Goal: Information Seeking & Learning: Learn about a topic

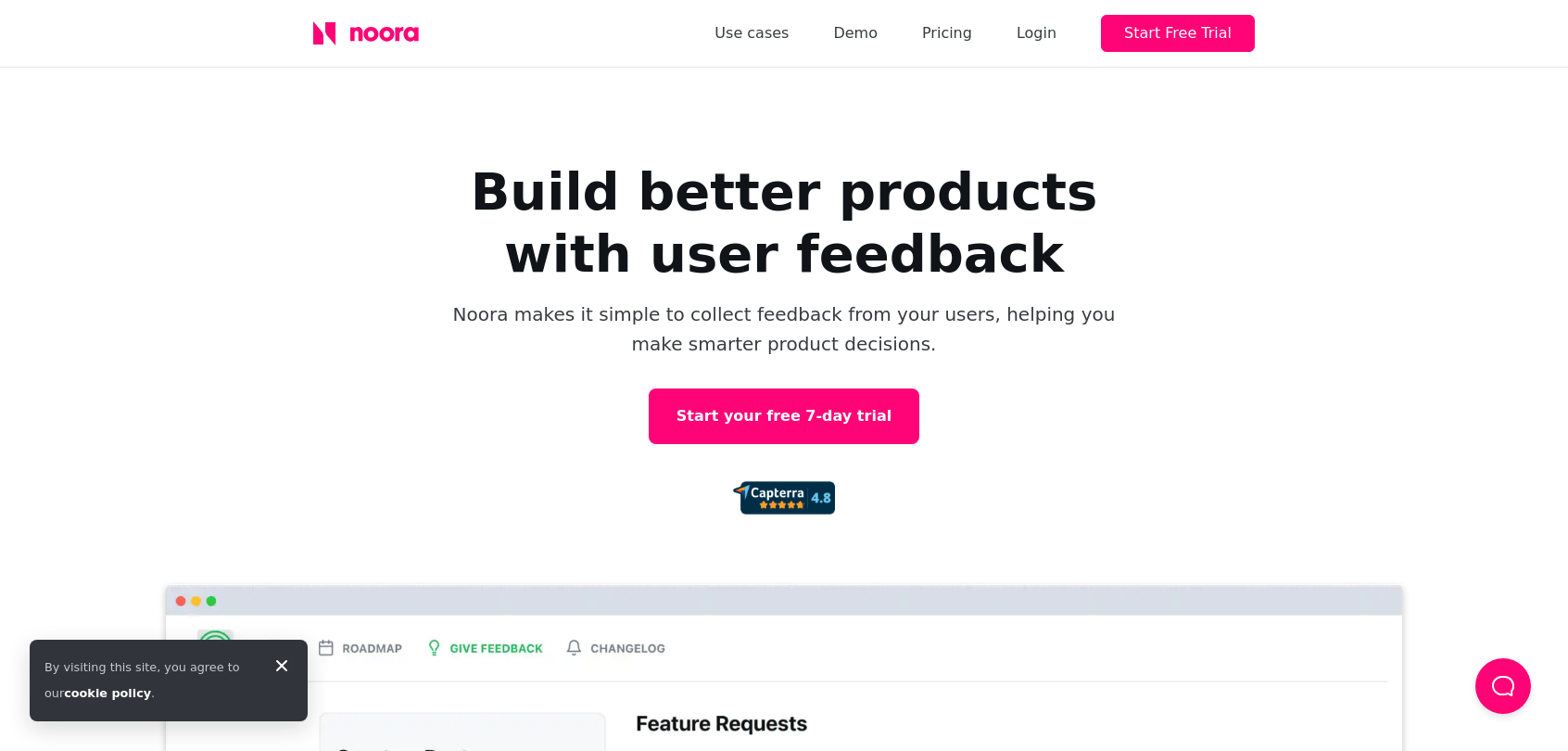
click at [284, 669] on icon at bounding box center [281, 665] width 22 height 22
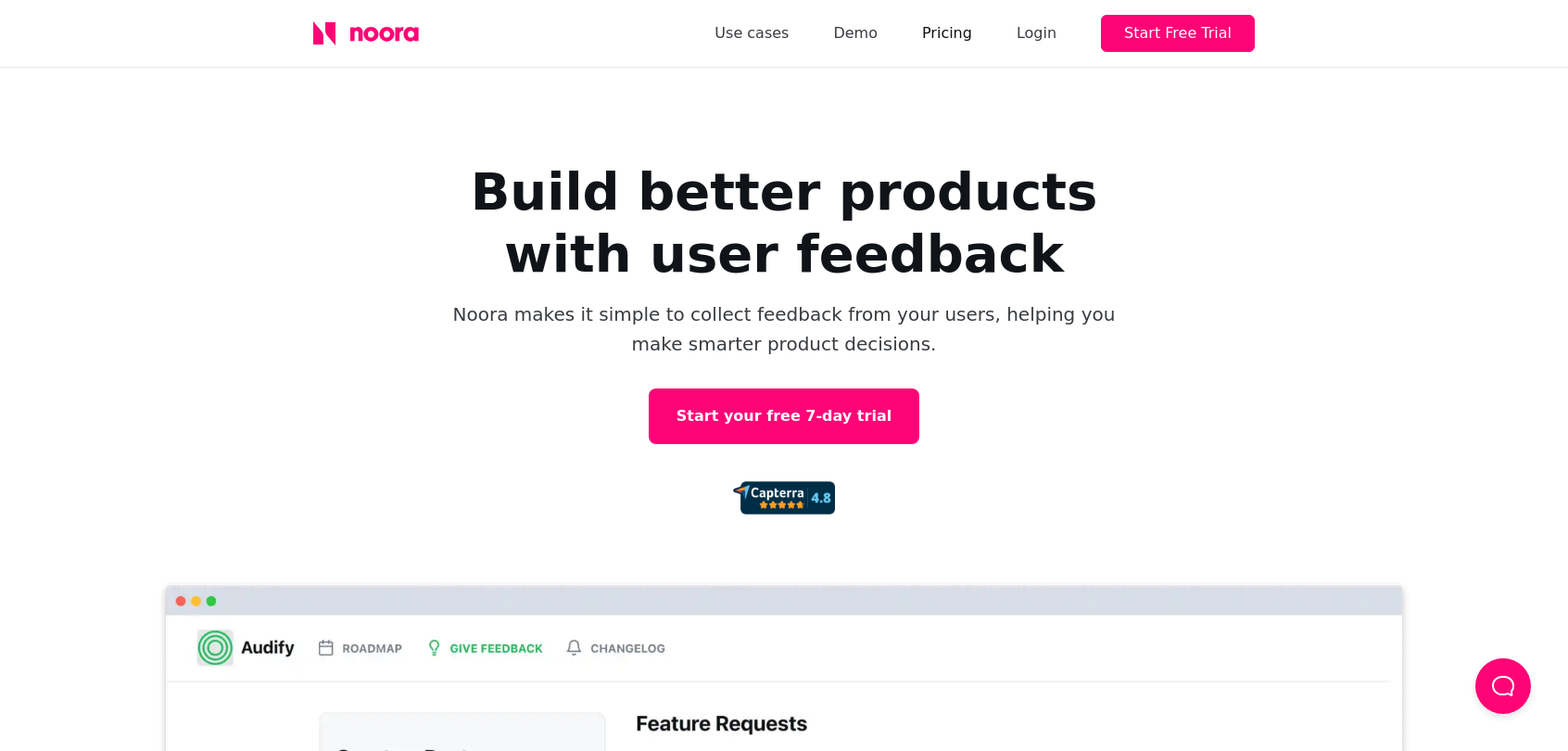
click at [961, 34] on link "Pricing" at bounding box center [948, 33] width 50 height 26
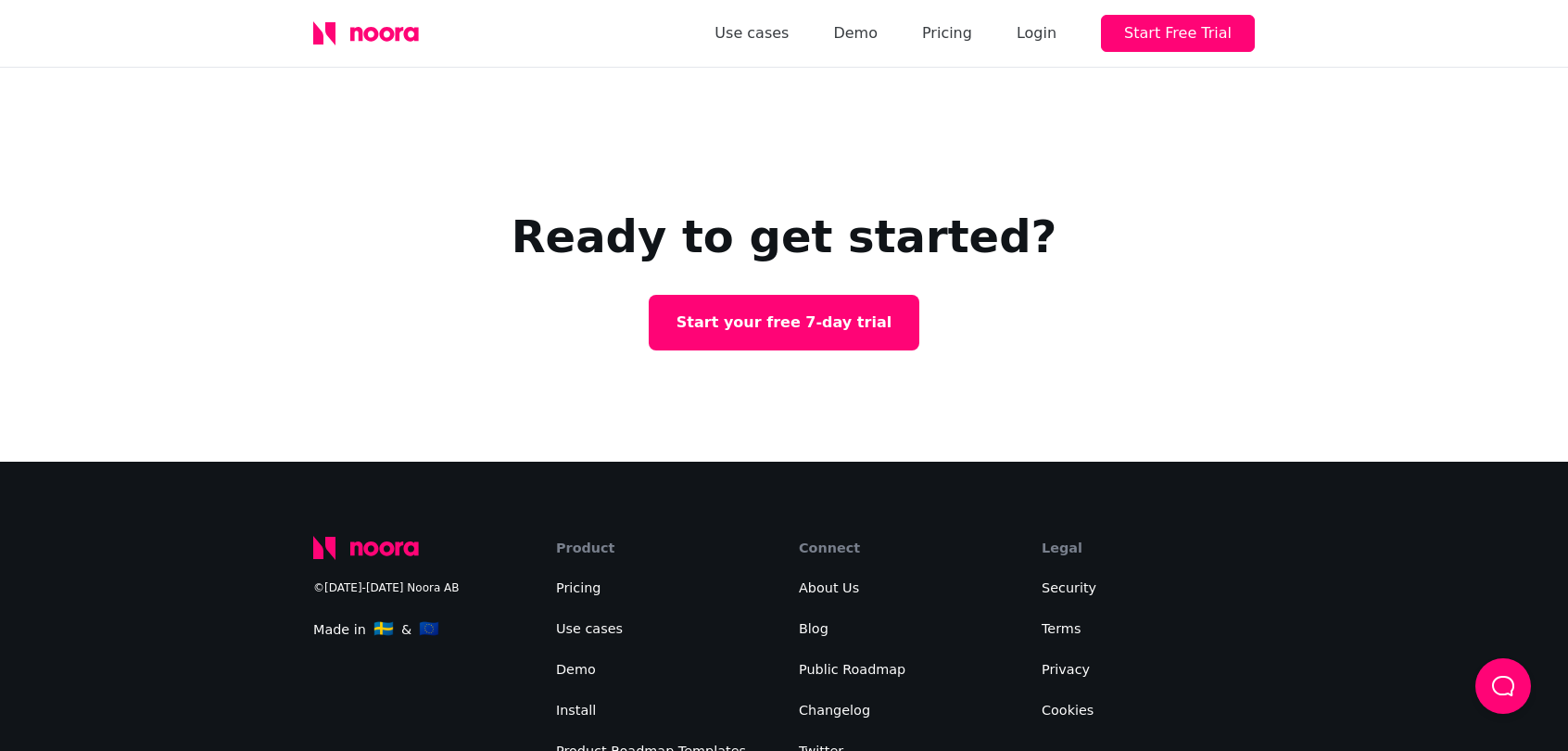
scroll to position [3301, 0]
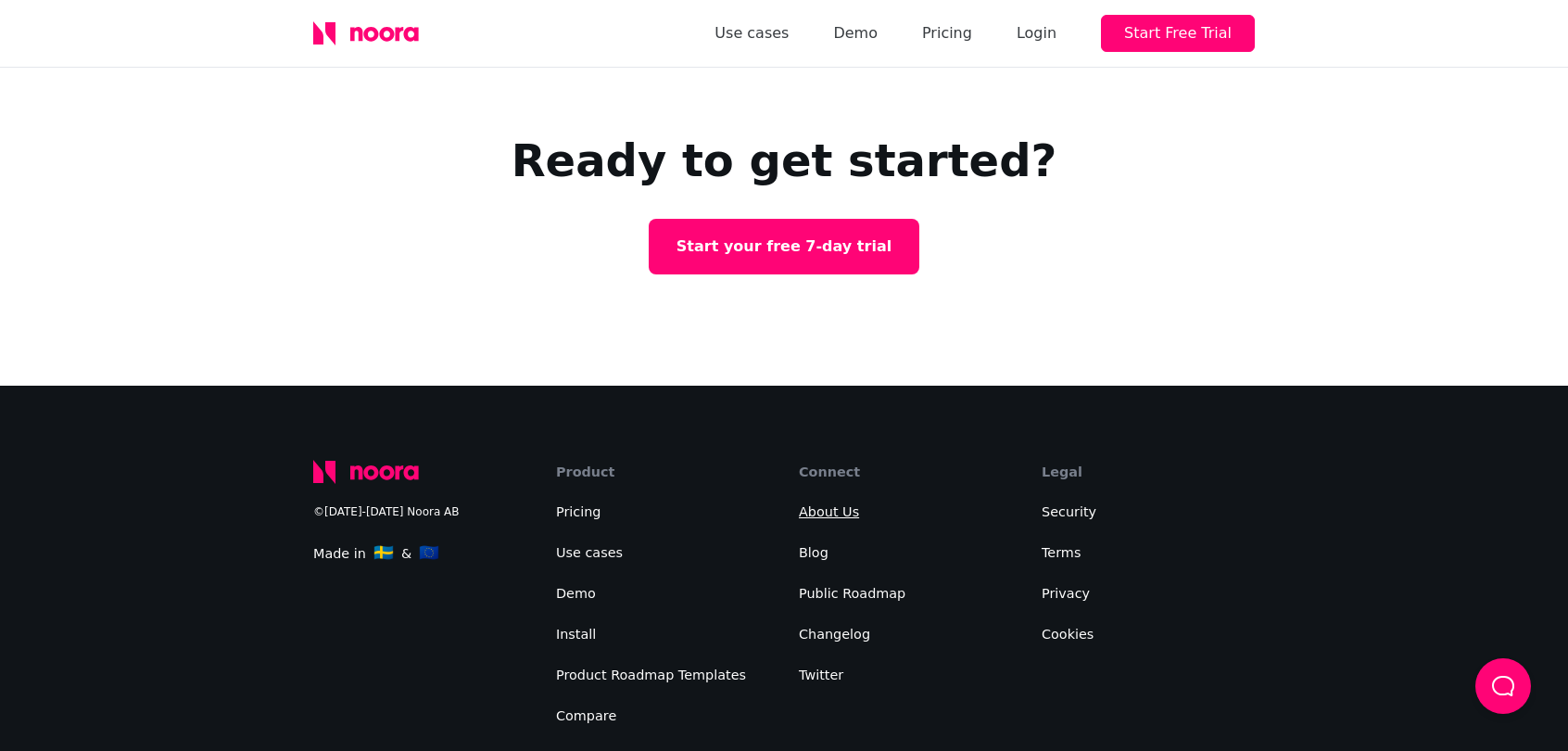
click at [829, 505] on link "About Us" at bounding box center [829, 511] width 60 height 14
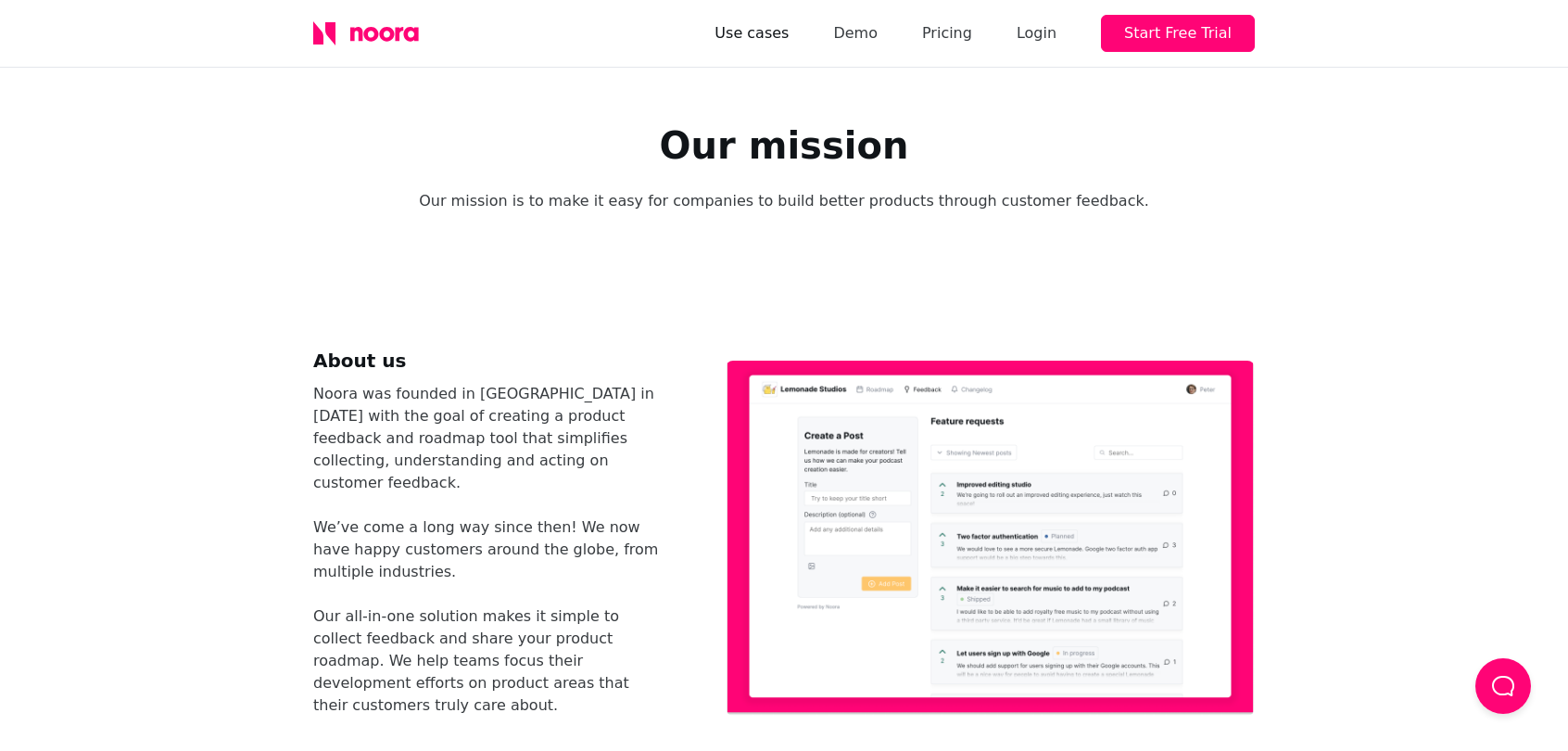
click at [788, 38] on link "Use cases" at bounding box center [751, 33] width 74 height 26
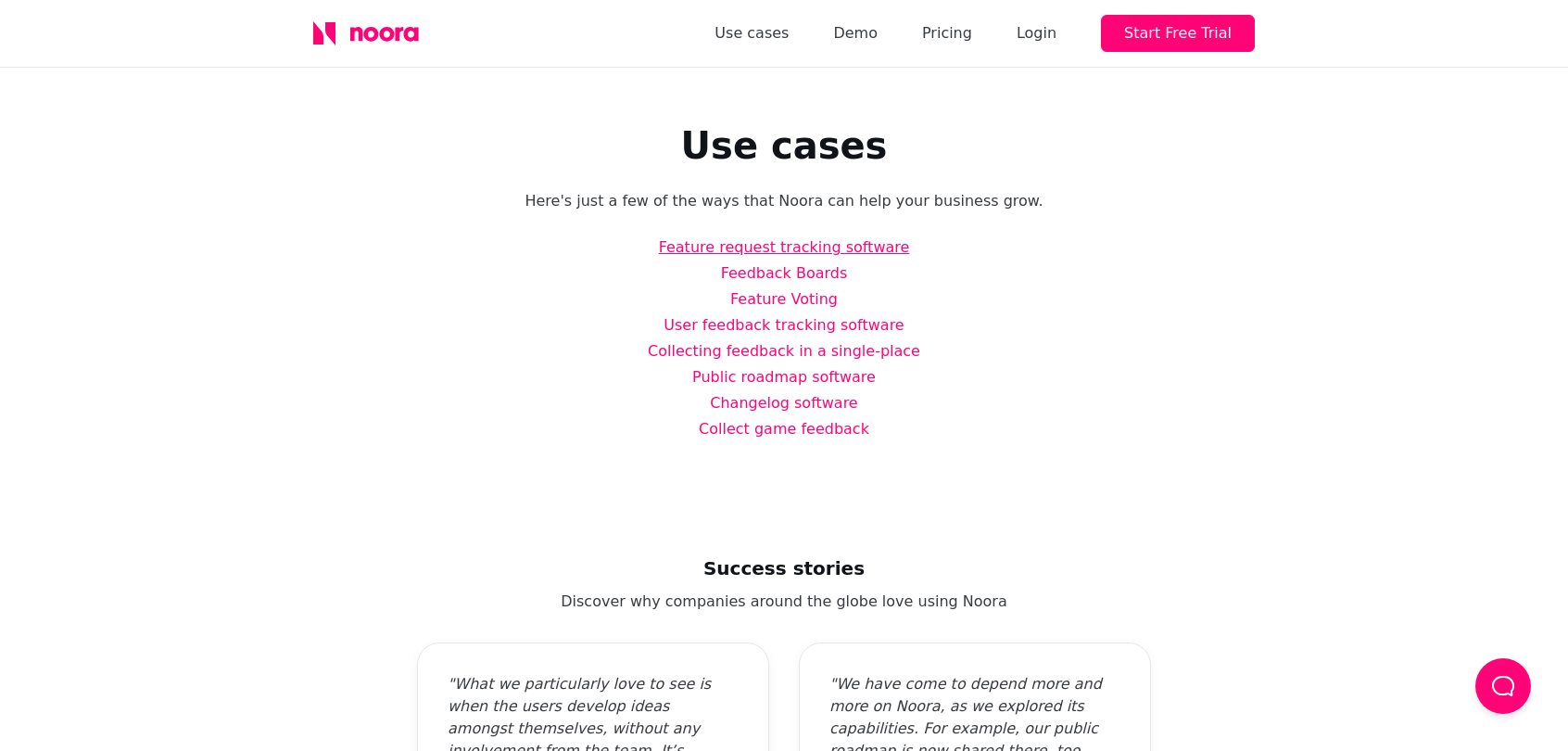
click at [796, 244] on link "Feature request tracking software" at bounding box center [784, 246] width 251 height 17
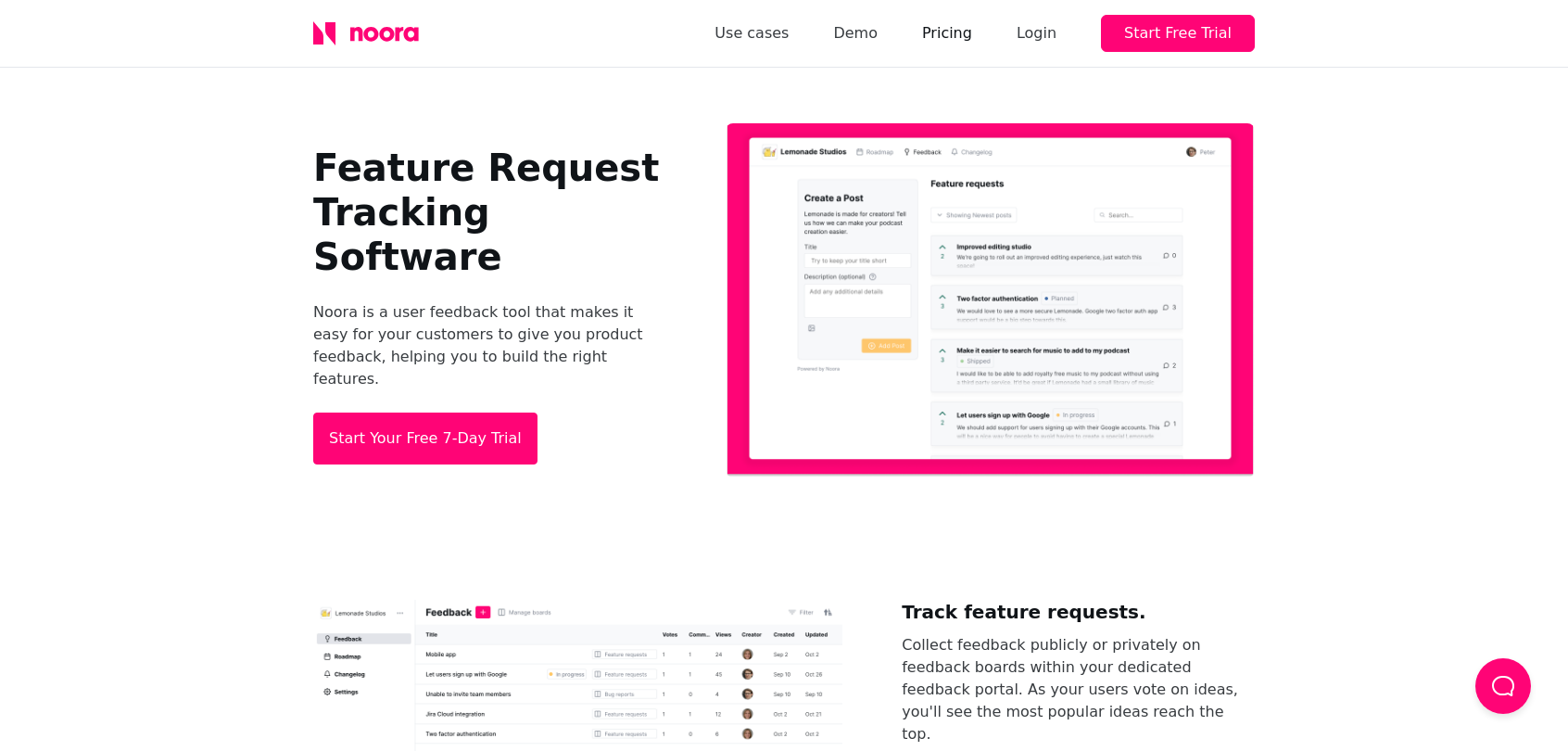
click at [972, 42] on link "Pricing" at bounding box center [948, 33] width 50 height 26
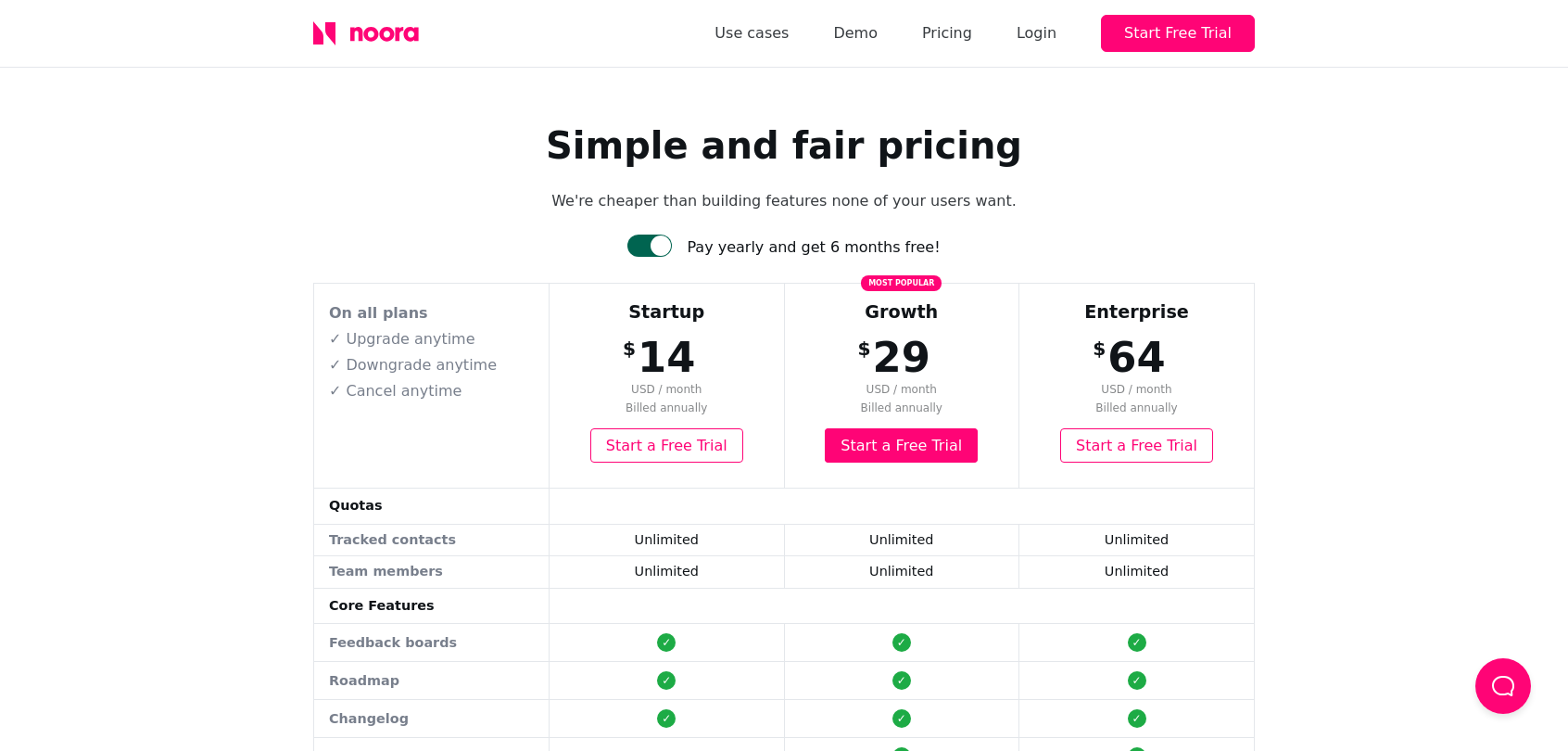
click at [671, 246] on div at bounding box center [660, 245] width 20 height 20
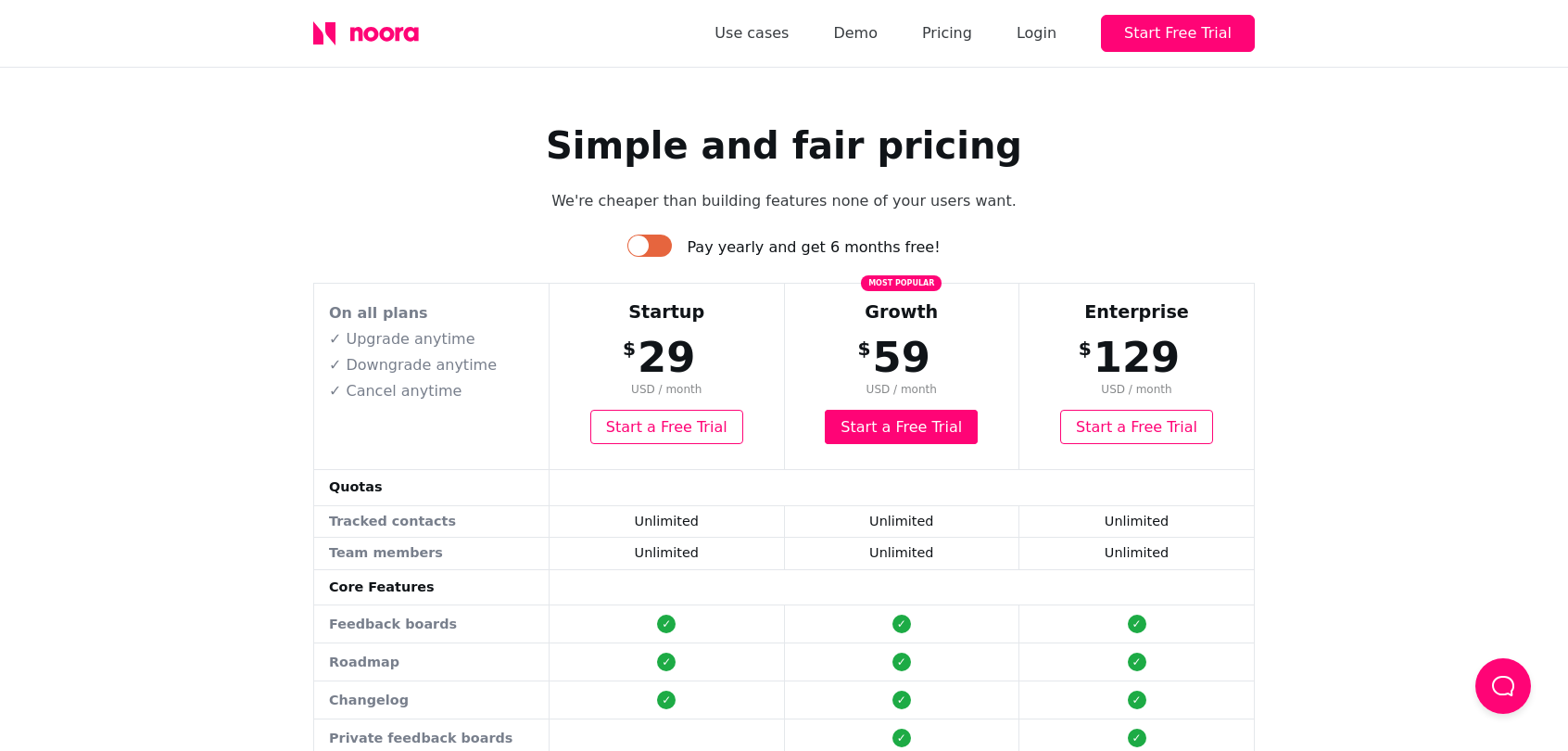
click at [648, 246] on div at bounding box center [638, 245] width 20 height 20
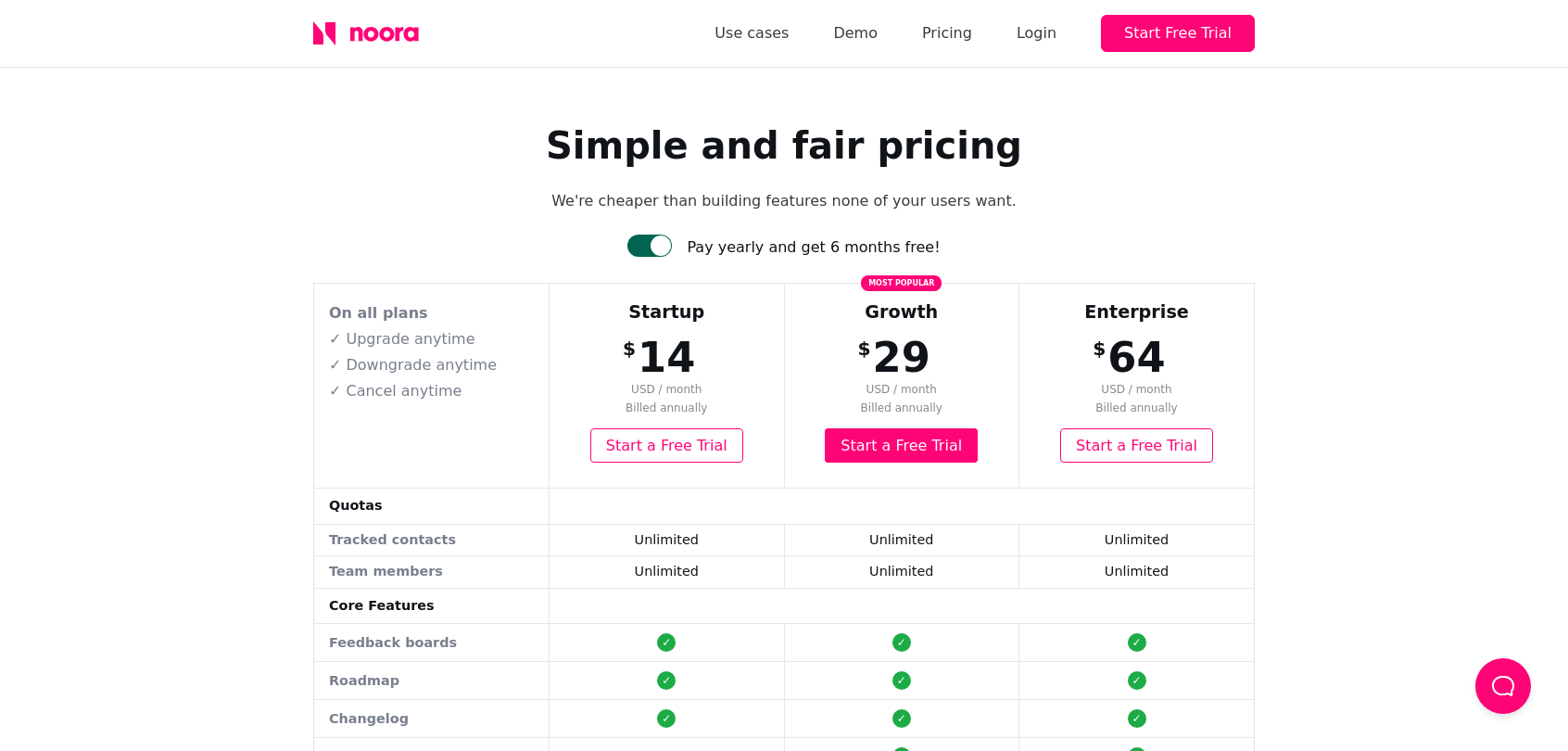
click at [662, 246] on div at bounding box center [649, 245] width 44 height 22
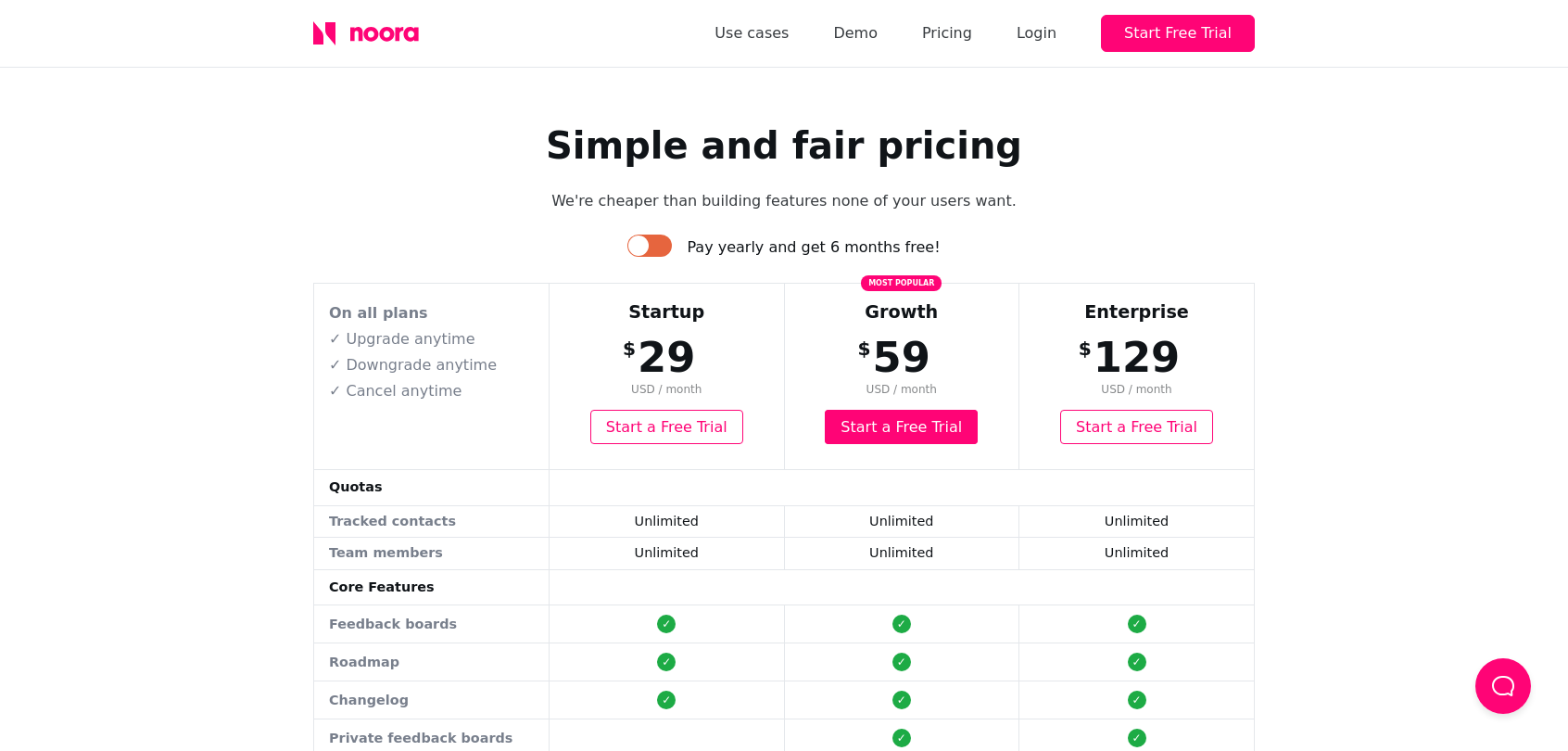
click at [648, 246] on div at bounding box center [638, 245] width 20 height 20
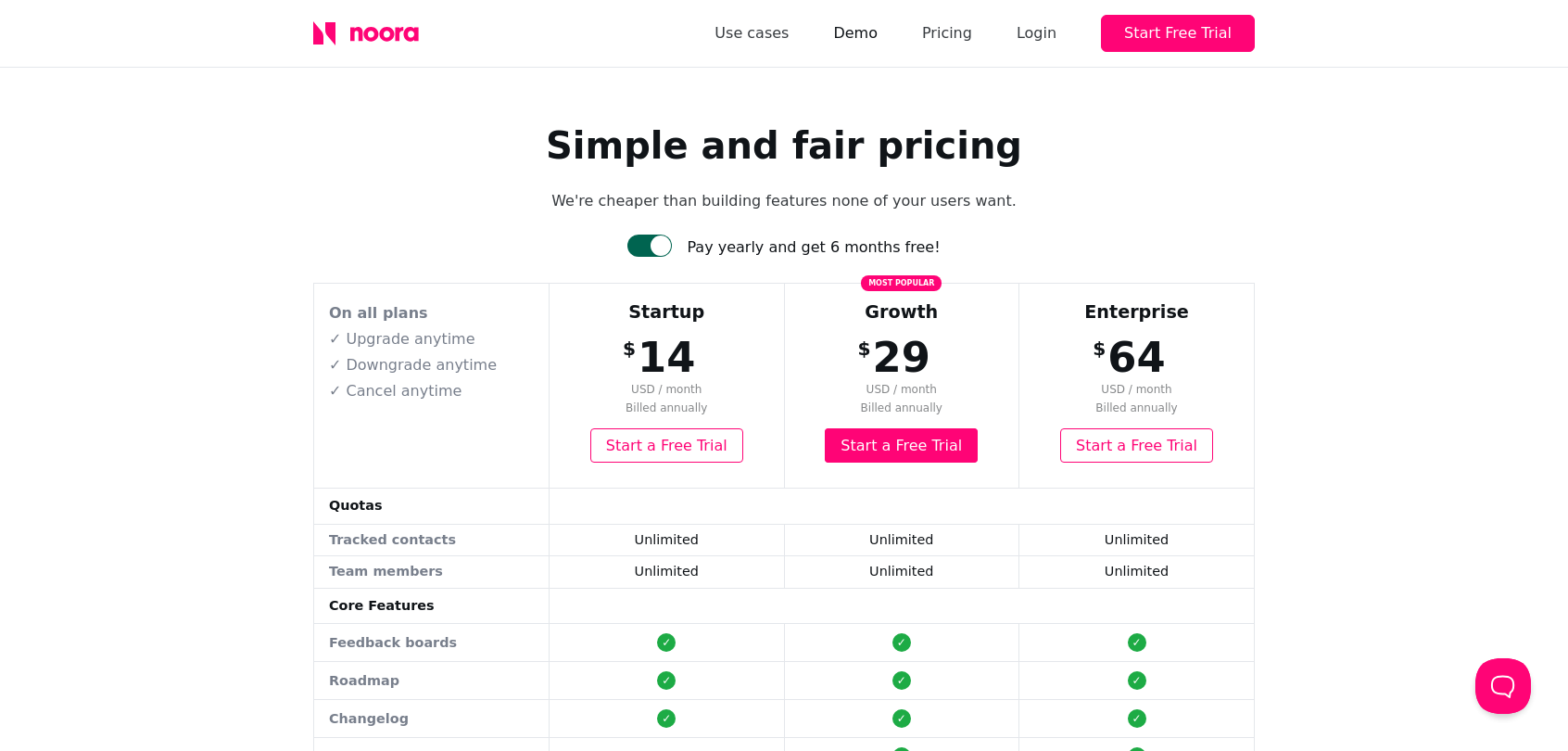
click at [878, 43] on link "Demo" at bounding box center [855, 33] width 44 height 26
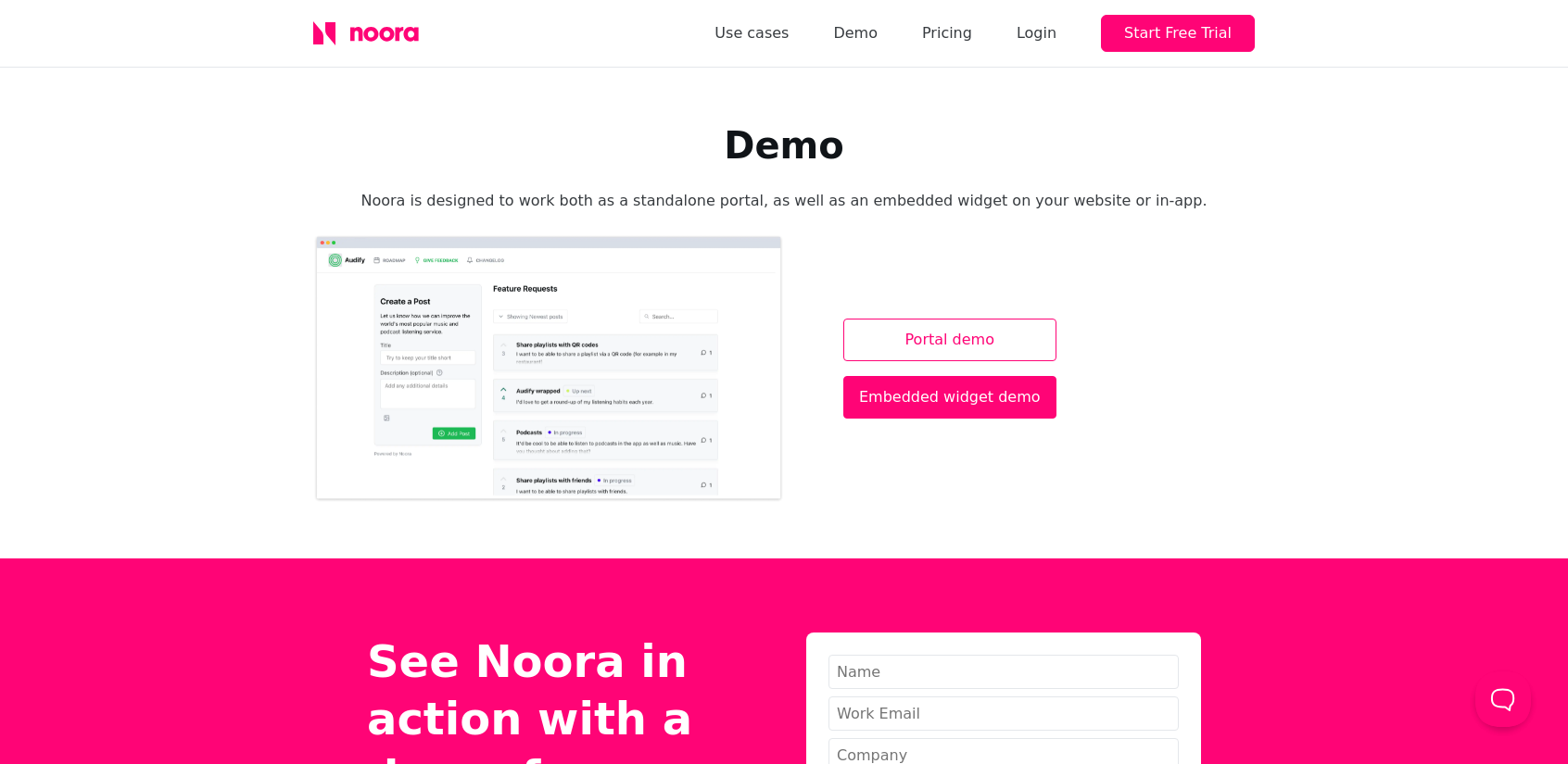
click at [921, 342] on link "Portal demo" at bounding box center [949, 339] width 213 height 42
